Goal: Task Accomplishment & Management: Complete application form

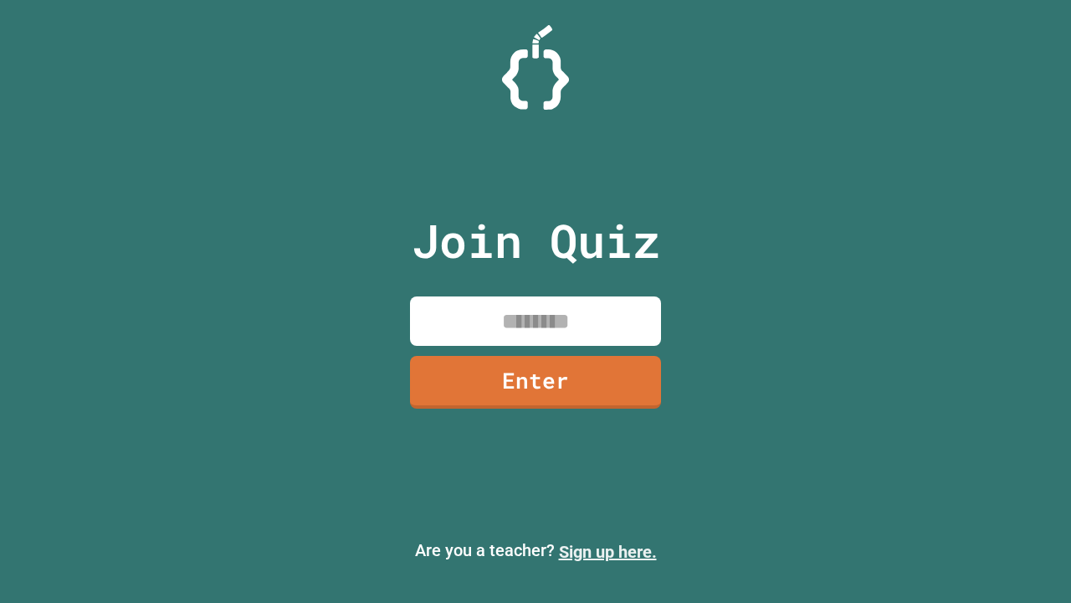
click at [608, 552] on link "Sign up here." at bounding box center [608, 551] width 98 height 20
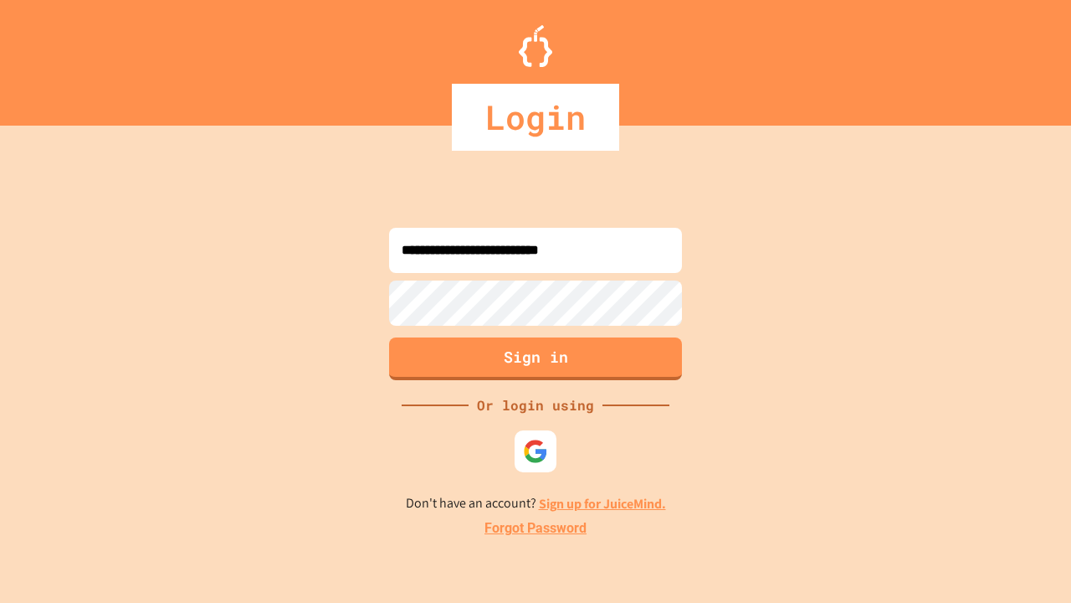
type input "**********"
